Goal: Task Accomplishment & Management: Use online tool/utility

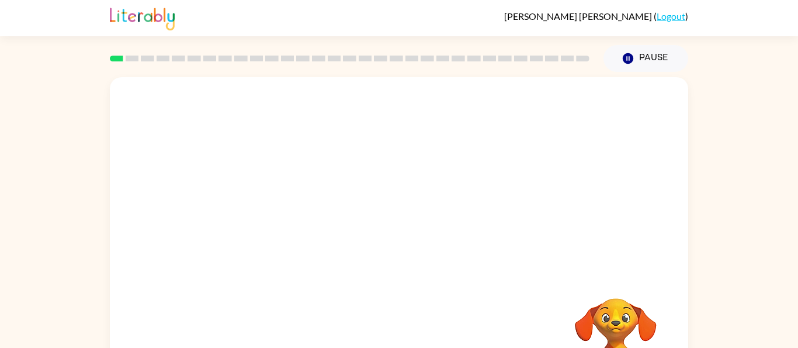
click at [382, 141] on div at bounding box center [399, 175] width 579 height 196
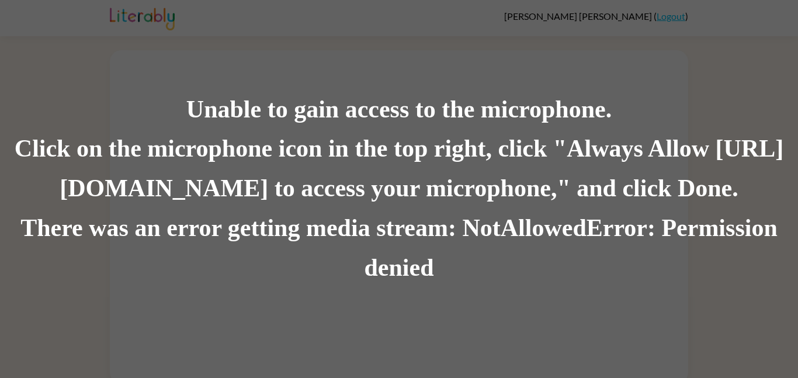
click at [521, 265] on div "There was an error getting media stream: NotAllowedError: Permission denied" at bounding box center [399, 248] width 798 height 79
click at [468, 214] on div "There was an error getting media stream: NotAllowedError: Permission denied" at bounding box center [399, 248] width 798 height 79
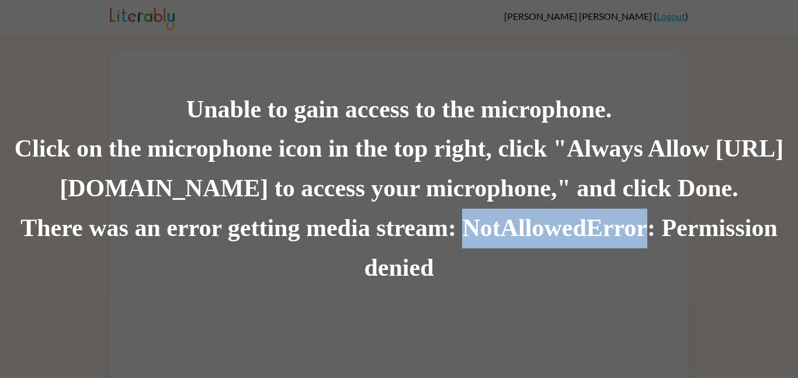
click at [468, 214] on div "There was an error getting media stream: NotAllowedError: Permission denied" at bounding box center [399, 248] width 798 height 79
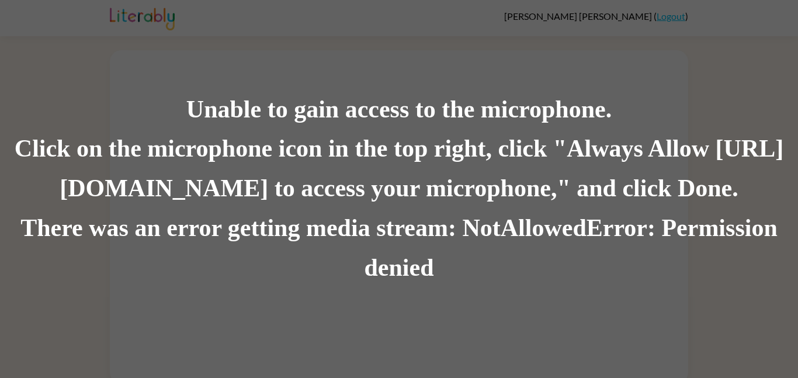
click at [553, 292] on div "Unable to gain access to the microphone. Click on the microphone icon in the to…" at bounding box center [399, 189] width 798 height 378
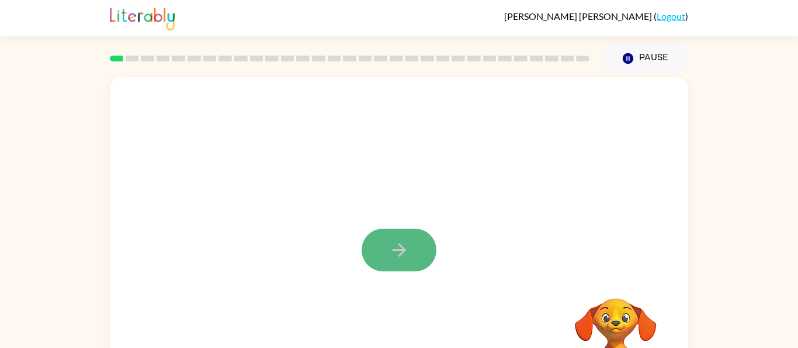
click at [400, 234] on button "button" at bounding box center [399, 250] width 75 height 43
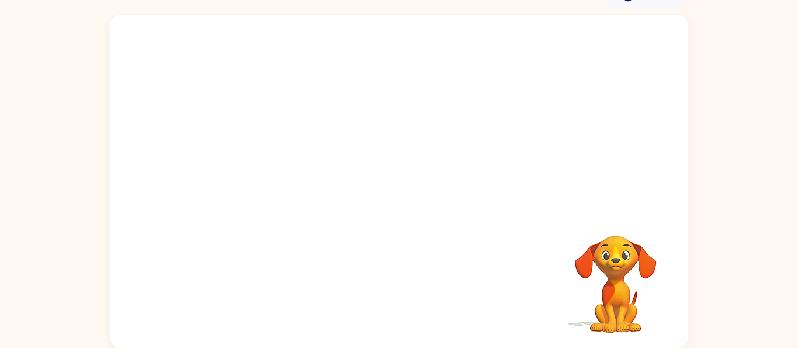
scroll to position [63, 0]
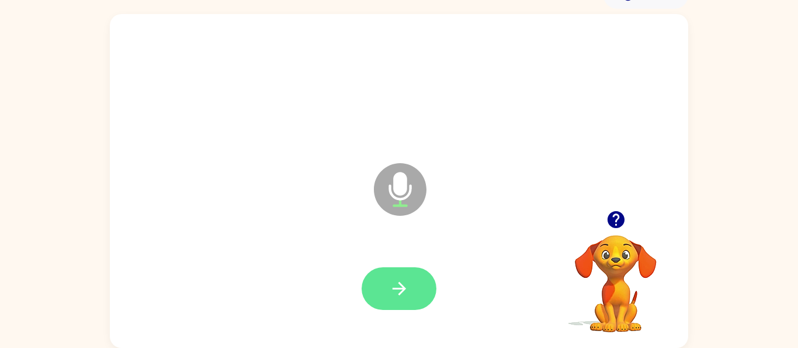
click at [419, 279] on button "button" at bounding box center [399, 288] width 75 height 43
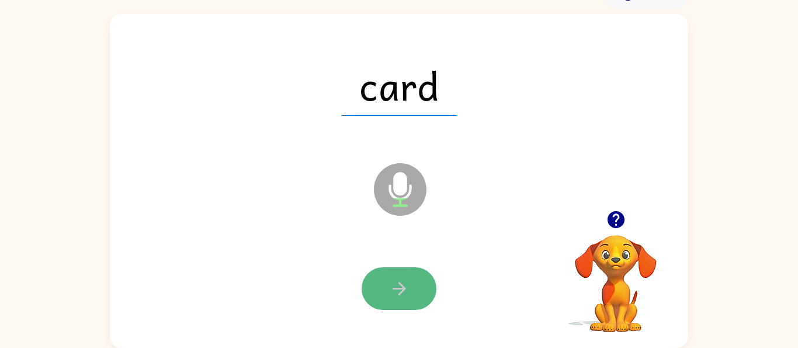
click at [407, 292] on icon "button" at bounding box center [399, 288] width 20 height 20
click at [407, 293] on icon "button" at bounding box center [399, 288] width 20 height 20
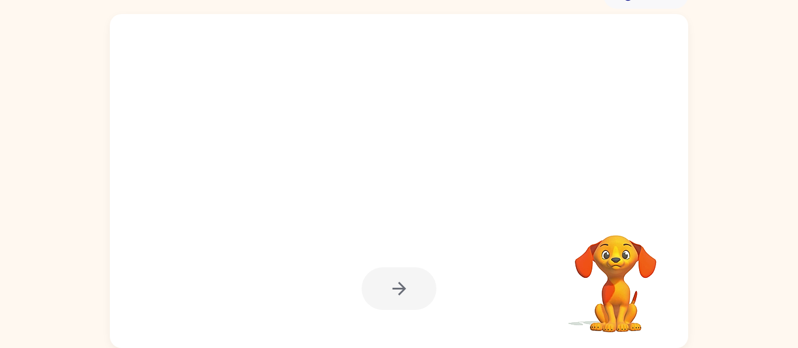
click at [407, 293] on div at bounding box center [399, 288] width 75 height 43
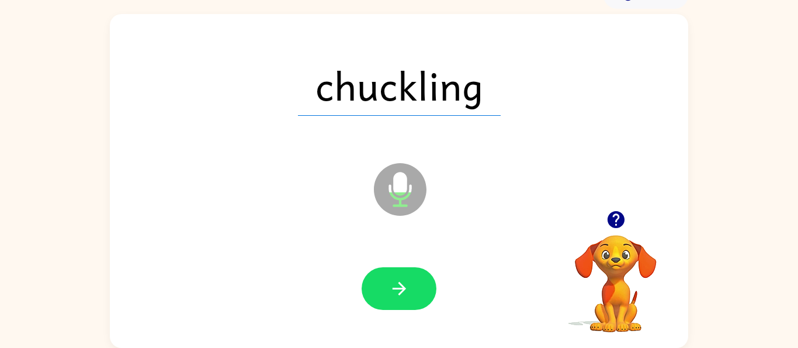
click at [407, 293] on icon "button" at bounding box center [399, 288] width 20 height 20
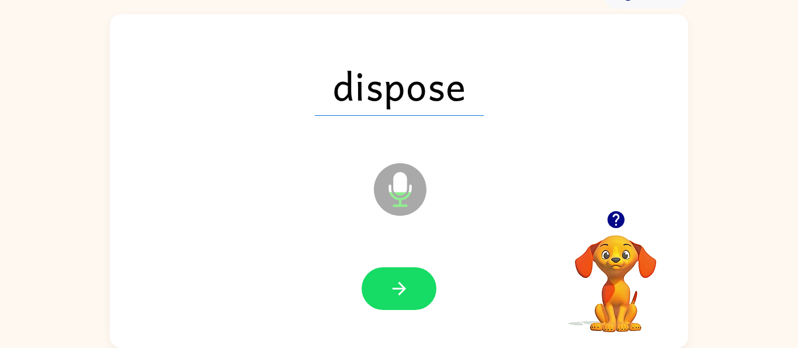
click at [407, 293] on icon "button" at bounding box center [399, 288] width 20 height 20
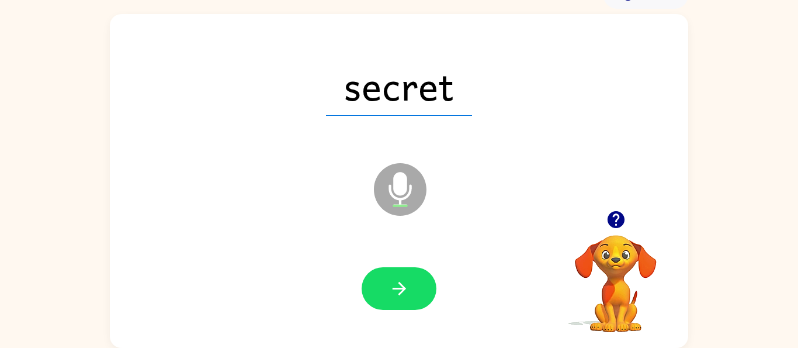
click at [407, 293] on icon "button" at bounding box center [399, 288] width 20 height 20
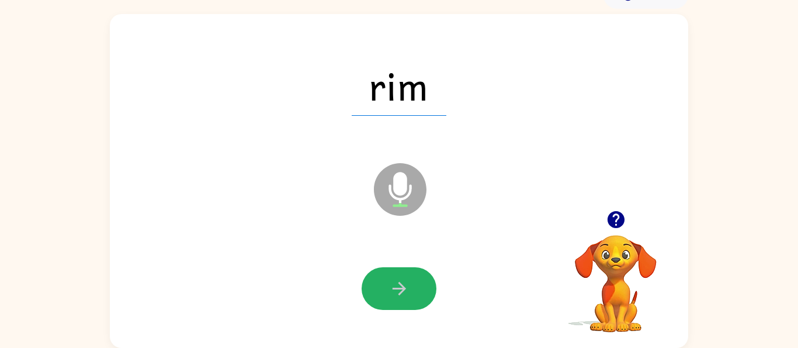
click at [407, 293] on icon "button" at bounding box center [399, 288] width 20 height 20
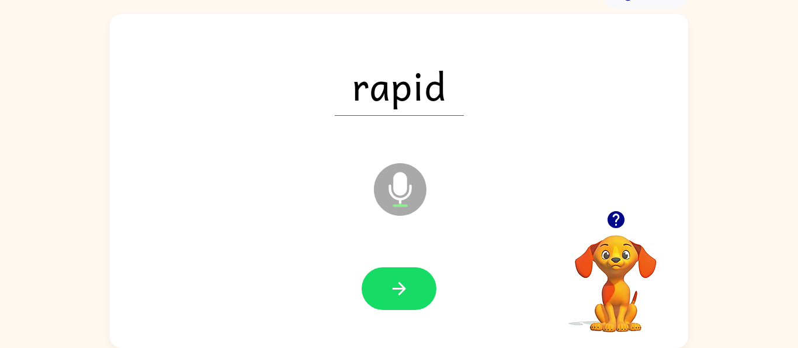
click at [407, 293] on icon "button" at bounding box center [399, 288] width 20 height 20
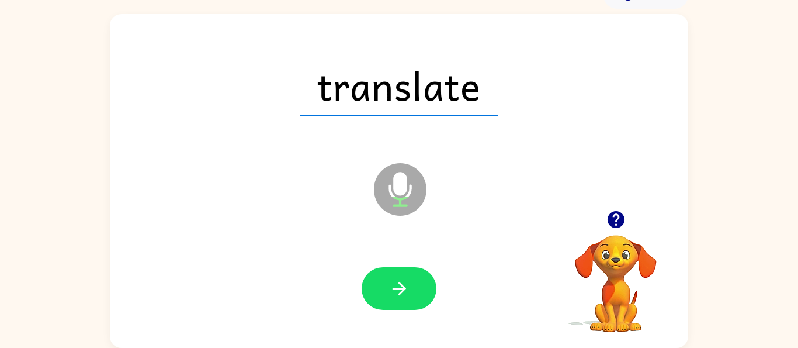
click at [407, 293] on icon "button" at bounding box center [399, 288] width 20 height 20
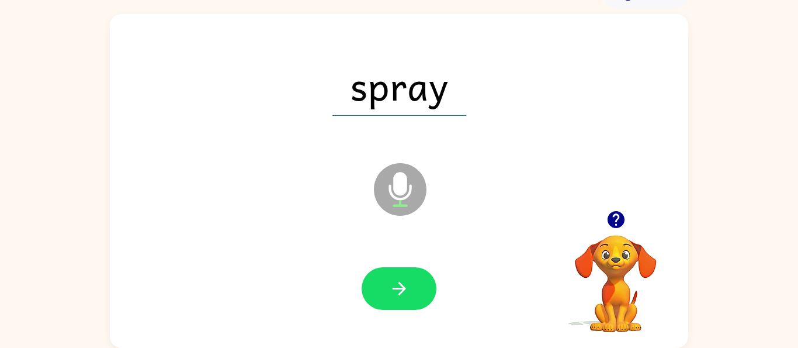
click at [407, 293] on icon "button" at bounding box center [399, 288] width 20 height 20
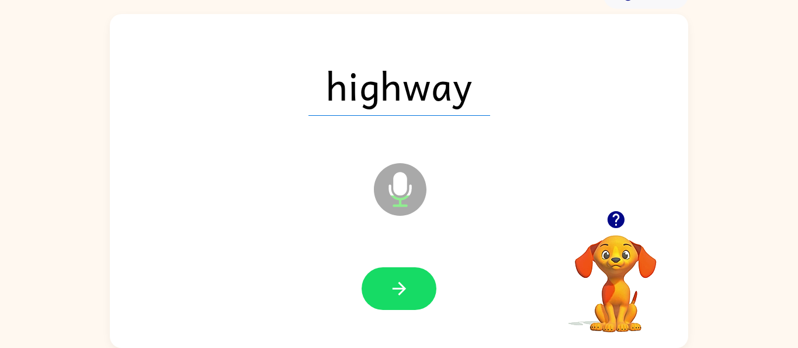
click at [407, 293] on icon "button" at bounding box center [399, 288] width 20 height 20
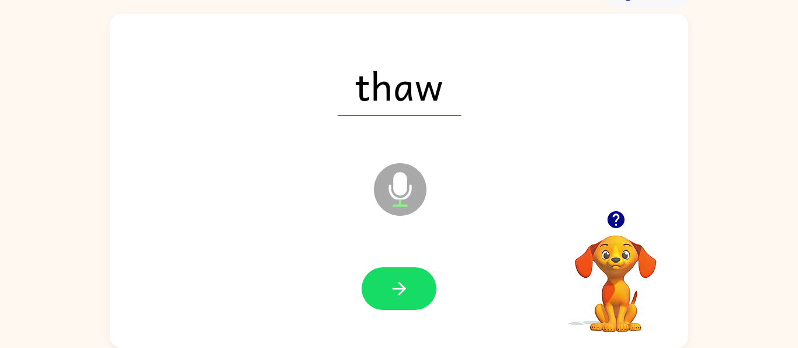
click at [407, 293] on icon "button" at bounding box center [399, 288] width 20 height 20
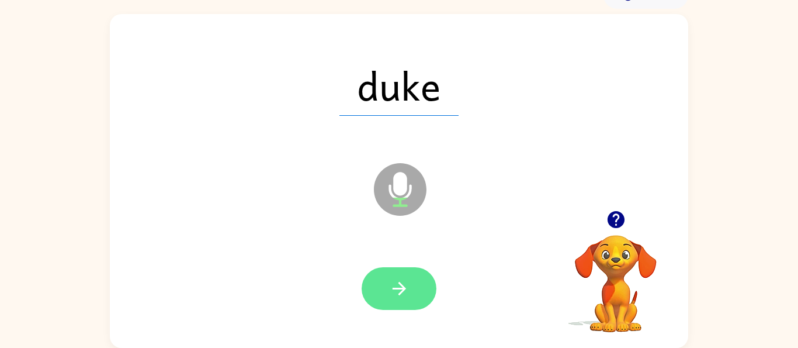
click at [406, 289] on icon "button" at bounding box center [399, 288] width 20 height 20
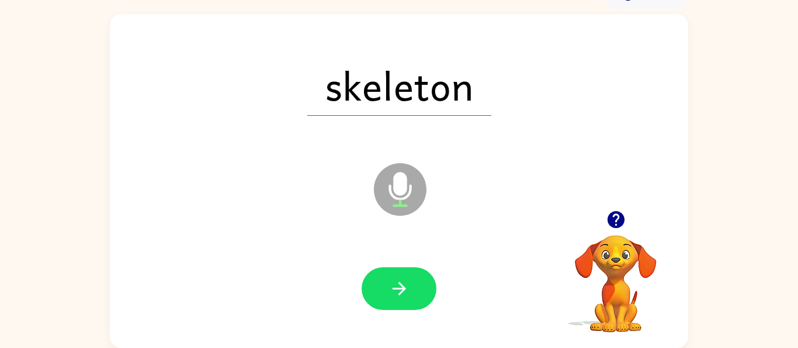
click at [406, 289] on icon "button" at bounding box center [399, 288] width 20 height 20
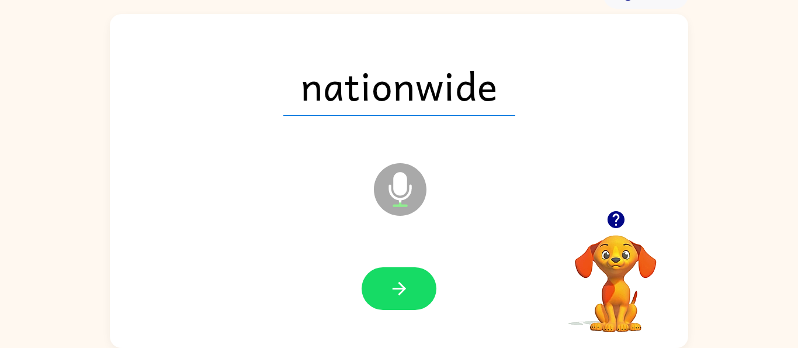
click at [406, 289] on icon "button" at bounding box center [399, 288] width 20 height 20
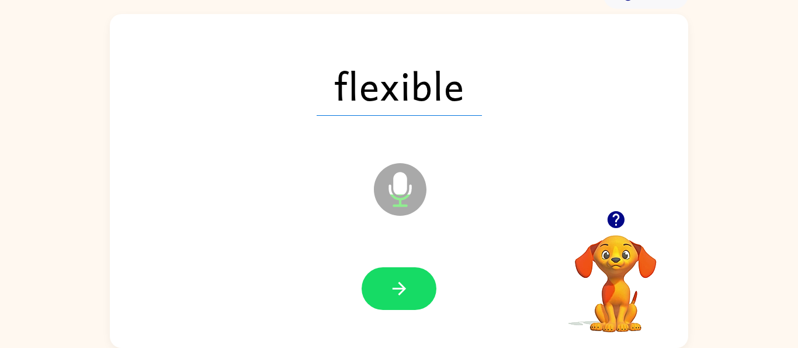
click at [406, 289] on icon "button" at bounding box center [399, 288] width 20 height 20
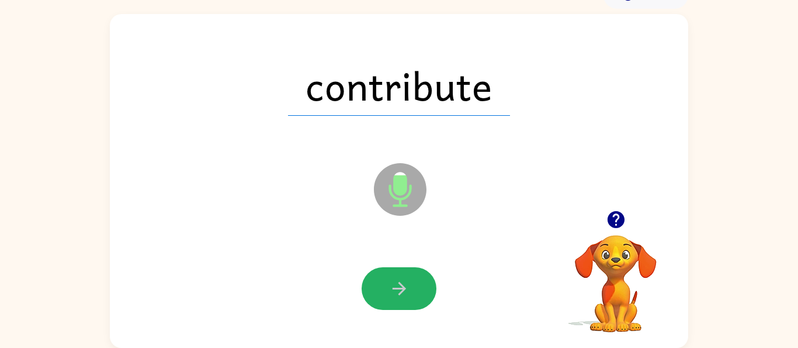
click at [406, 289] on icon "button" at bounding box center [399, 288] width 20 height 20
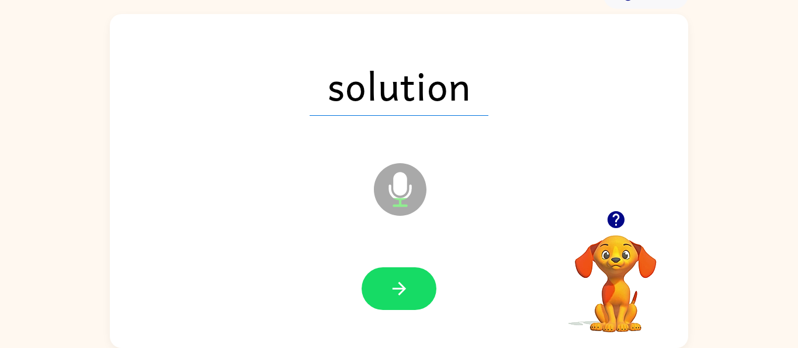
click at [406, 289] on icon "button" at bounding box center [399, 288] width 20 height 20
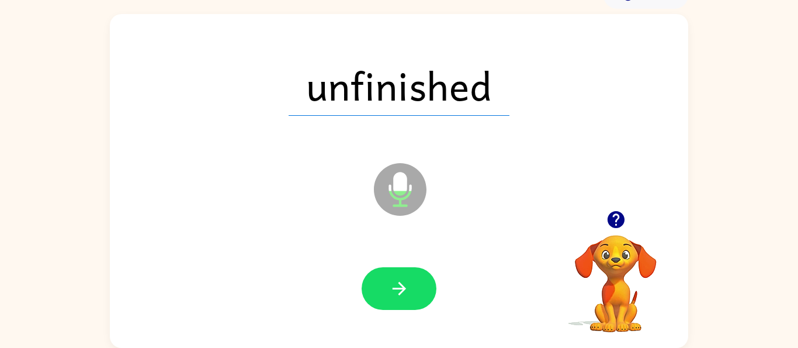
click at [406, 289] on icon "button" at bounding box center [399, 288] width 20 height 20
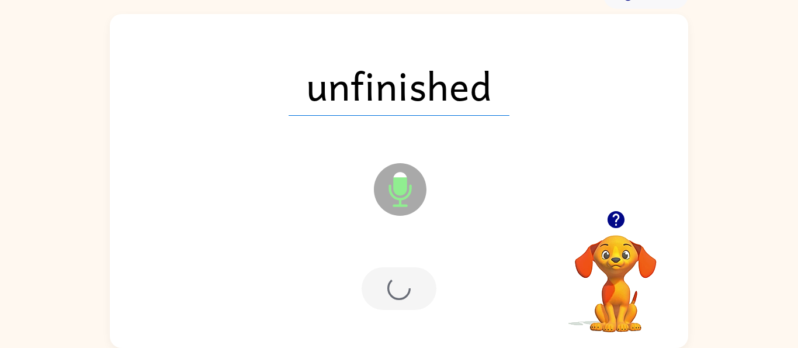
click at [406, 289] on div at bounding box center [399, 288] width 75 height 43
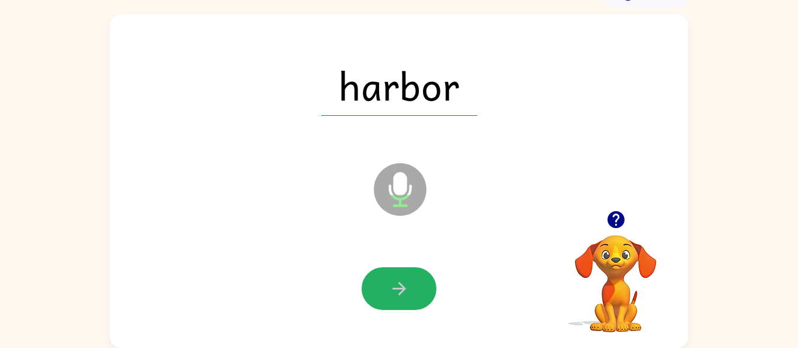
click at [406, 289] on icon "button" at bounding box center [399, 288] width 20 height 20
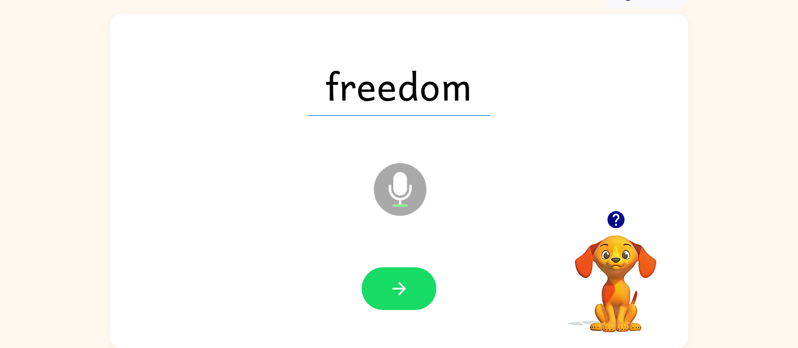
click at [406, 289] on icon "button" at bounding box center [399, 288] width 20 height 20
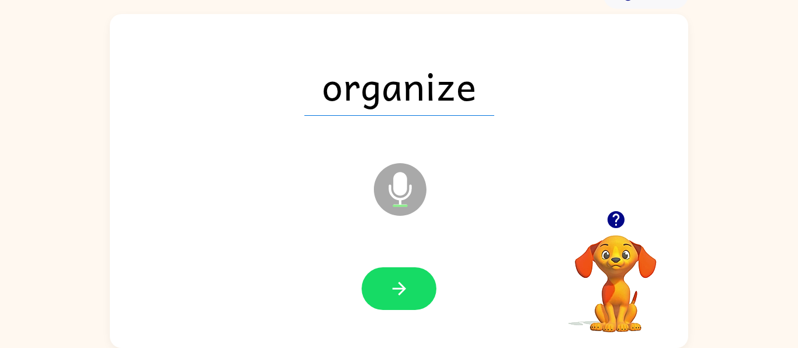
click at [406, 289] on icon "button" at bounding box center [399, 288] width 20 height 20
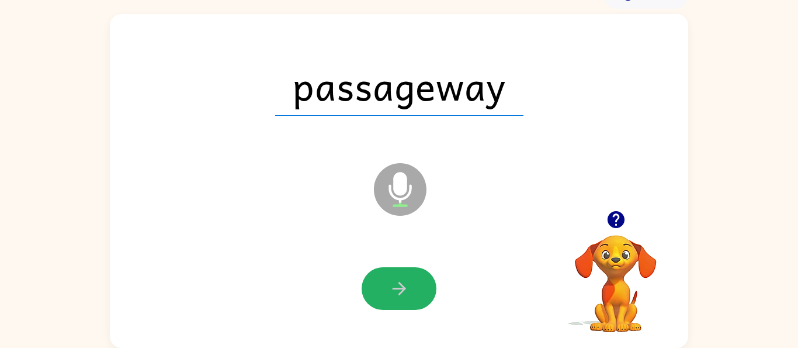
click at [406, 289] on icon "button" at bounding box center [399, 288] width 20 height 20
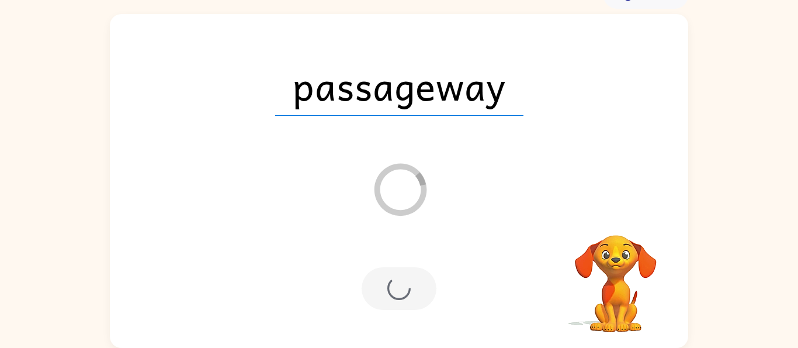
scroll to position [42, 0]
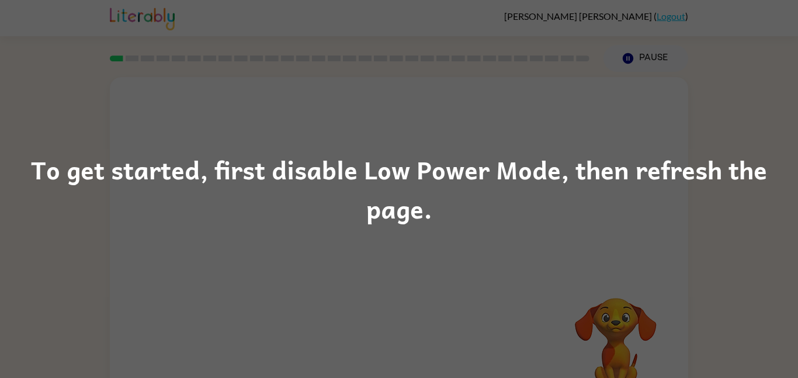
click at [593, 305] on div "To get started, first disable Low Power Mode, then refresh the page." at bounding box center [399, 189] width 798 height 378
click at [434, 236] on div "To get started, first disable Low Power Mode, then refresh the page." at bounding box center [399, 189] width 798 height 378
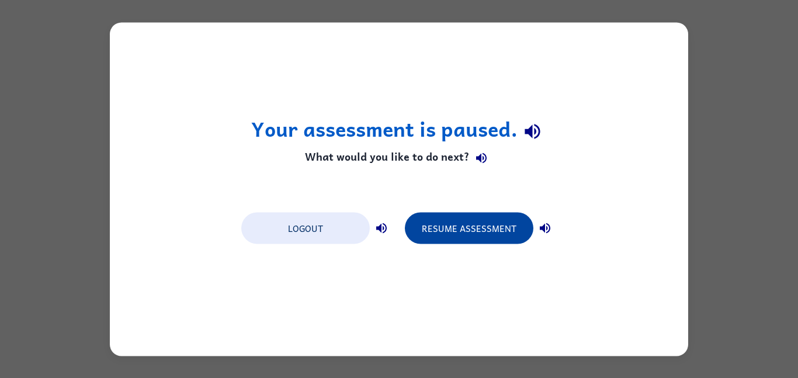
click at [452, 234] on button "Resume Assessment" at bounding box center [469, 228] width 129 height 32
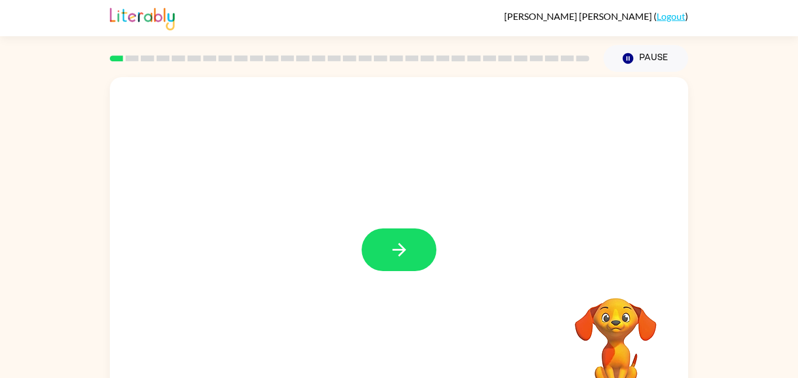
click at [403, 247] on icon "button" at bounding box center [398, 249] width 13 height 13
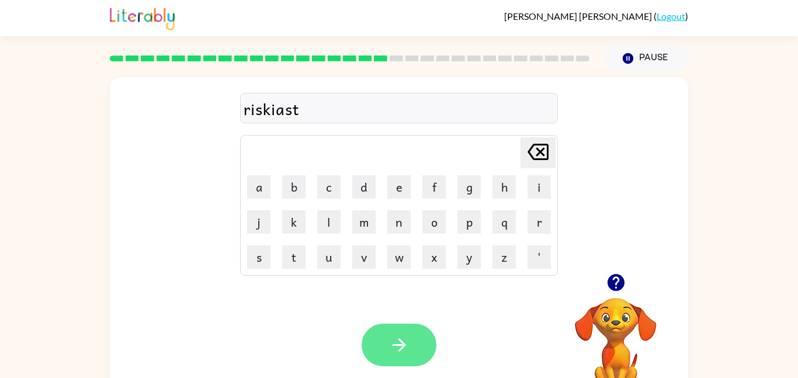
click at [413, 337] on button "button" at bounding box center [399, 345] width 75 height 43
